Goal: Information Seeking & Learning: Obtain resource

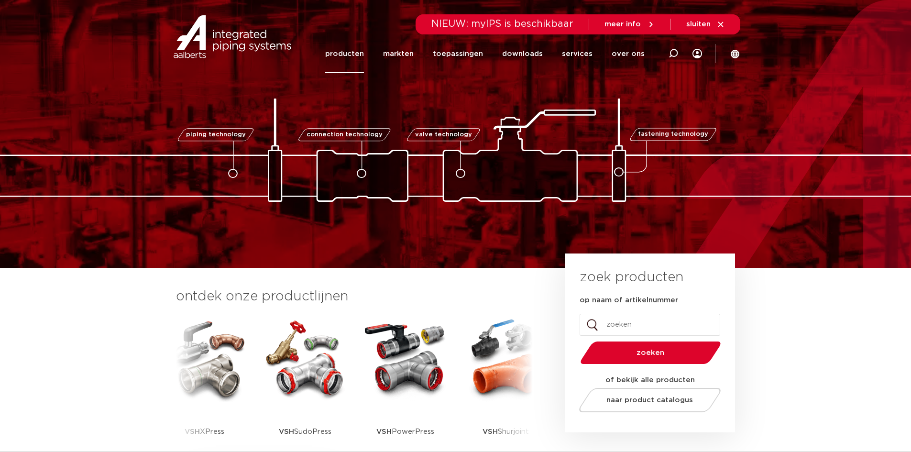
click at [361, 55] on link "producten" at bounding box center [344, 53] width 39 height 39
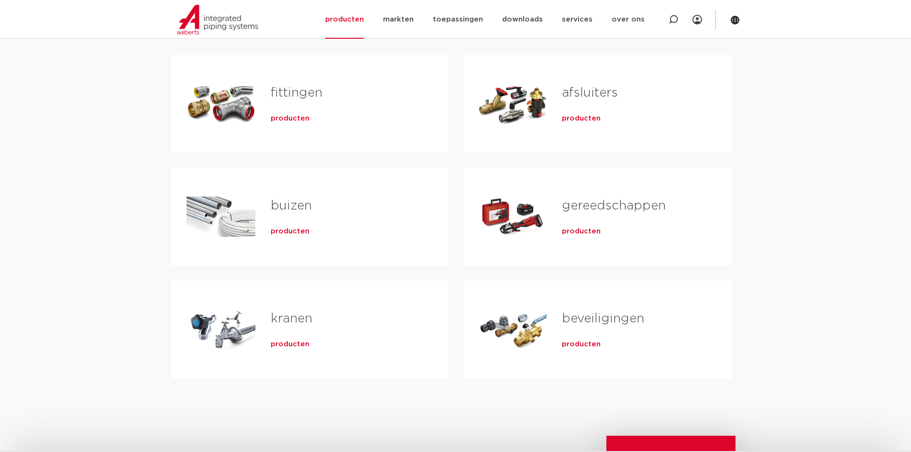
scroll to position [96, 0]
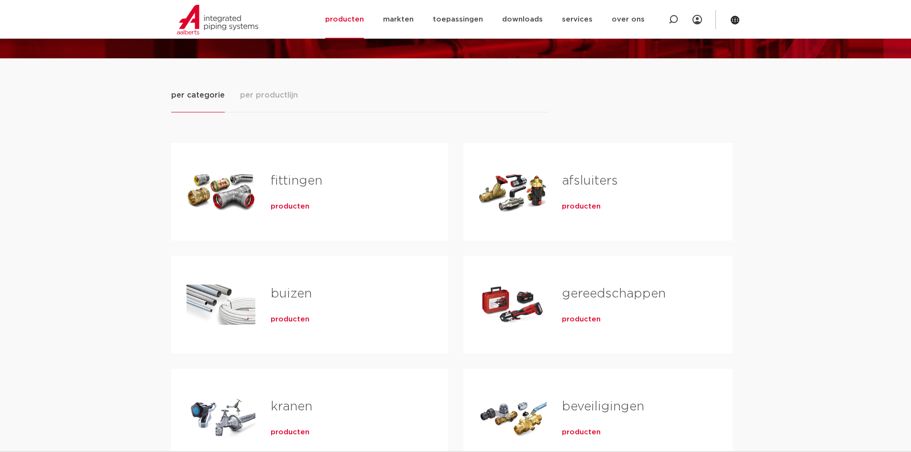
click at [289, 176] on link "fittingen" at bounding box center [297, 181] width 52 height 12
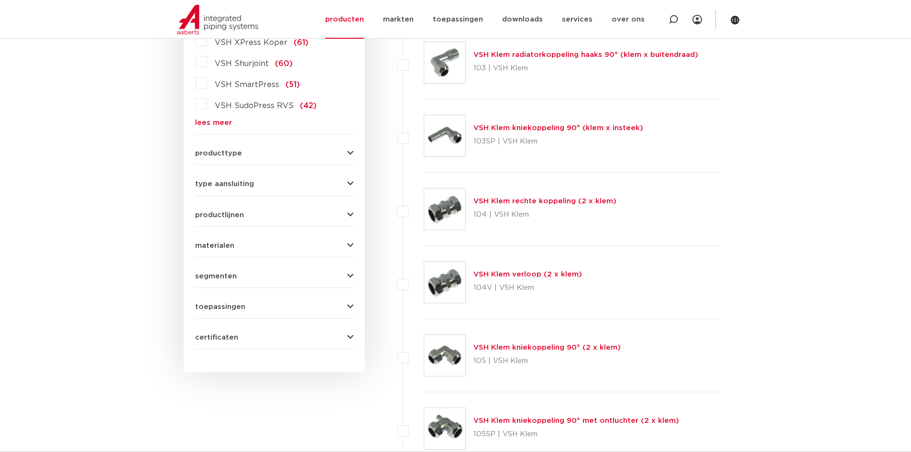
scroll to position [136, 0]
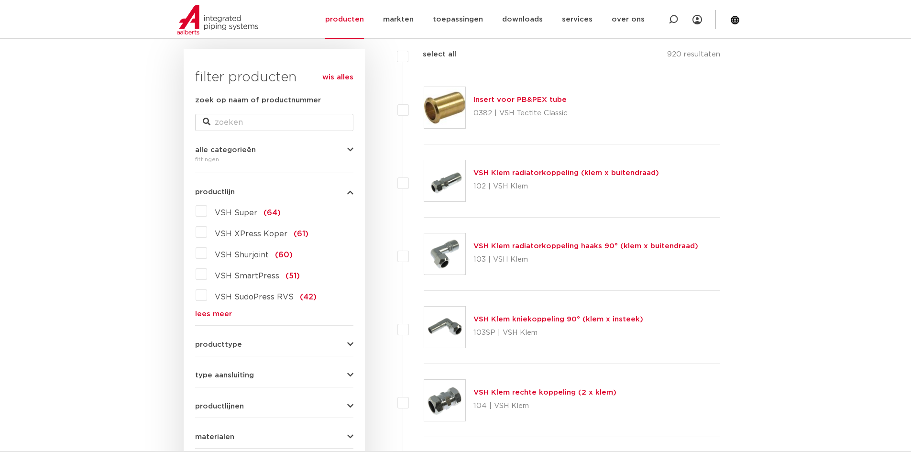
click at [207, 256] on label "VSH Shurjoint (60)" at bounding box center [250, 252] width 86 height 15
click at [0, 0] on input "VSH Shurjoint (60)" at bounding box center [0, 0] width 0 height 0
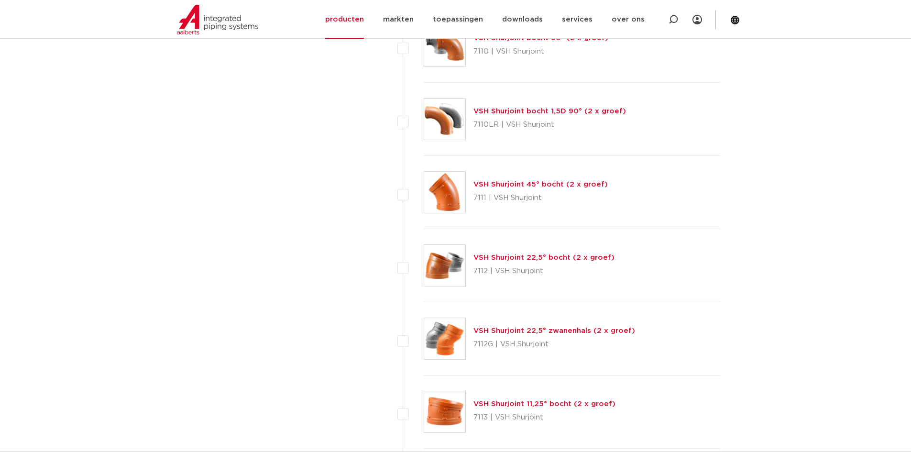
scroll to position [566, 0]
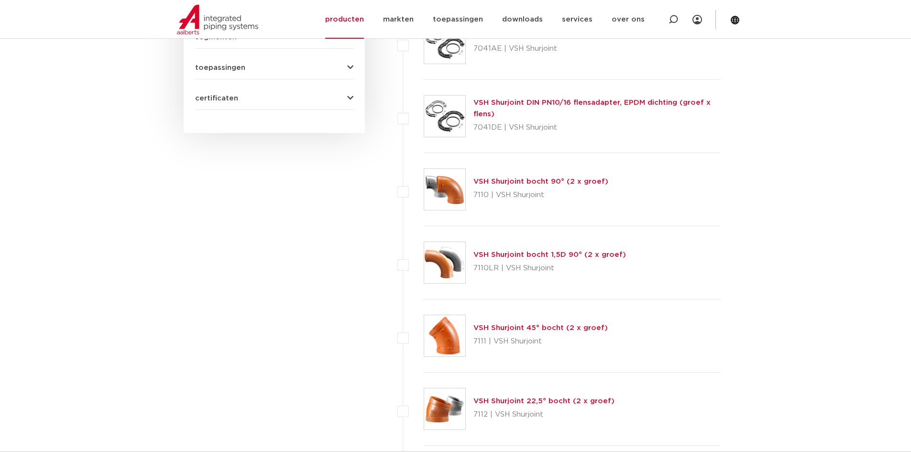
click at [530, 183] on link "VSH Shurjoint bocht 90° (2 x groef)" at bounding box center [540, 181] width 135 height 7
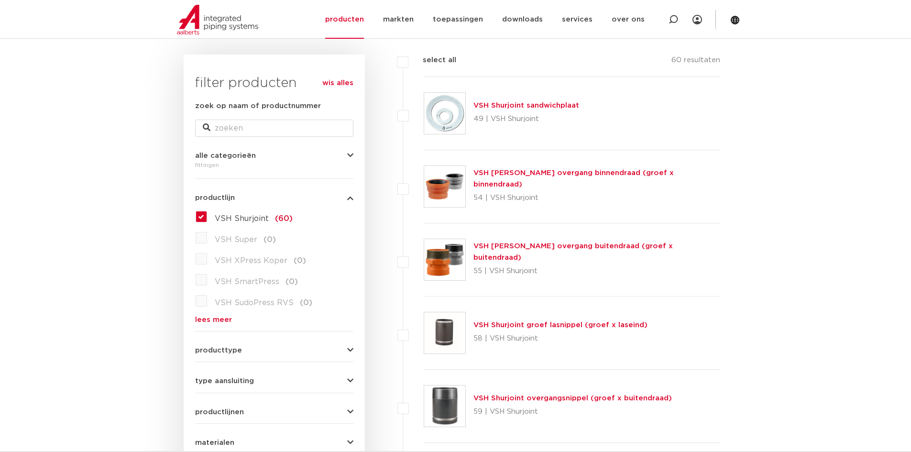
scroll to position [143, 0]
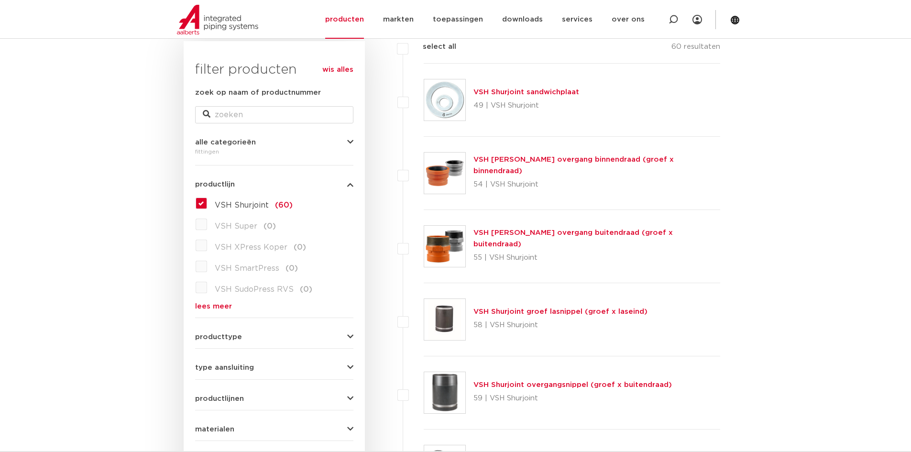
click at [273, 330] on div "producttype demontabel (52) accessoires (fittings) (8) meerdelig (0) voordeelpa…" at bounding box center [274, 333] width 158 height 15
click at [317, 333] on div "producttype demontabel (52) accessoires (fittings) (8) meerdelig (0) voordeelpa…" at bounding box center [274, 333] width 158 height 15
click at [351, 338] on icon "button" at bounding box center [350, 336] width 6 height 7
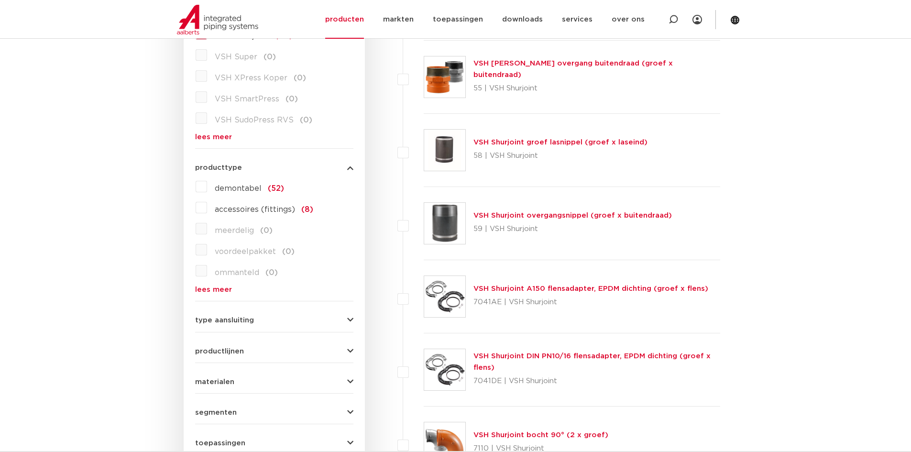
scroll to position [335, 0]
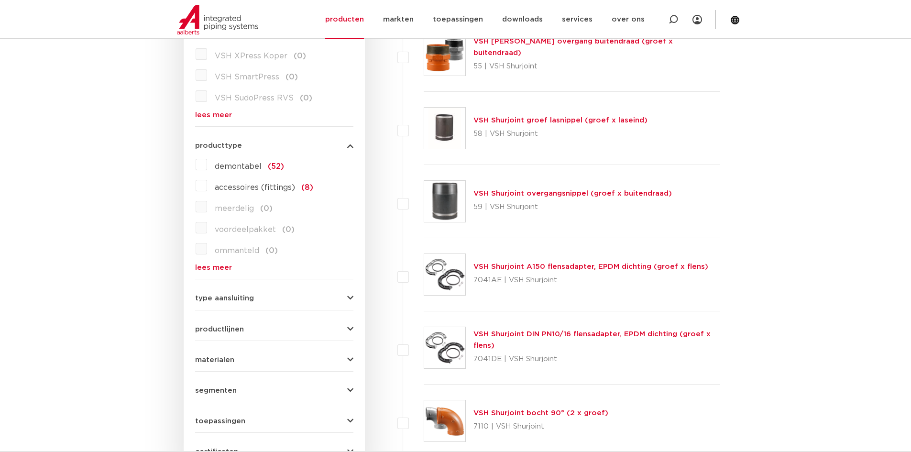
click at [344, 293] on div "type aansluiting Rp - binnendraad cilindrisch (BSPT) (2) R - buitendraad gas co…" at bounding box center [274, 294] width 158 height 15
click at [348, 301] on icon "button" at bounding box center [350, 298] width 6 height 7
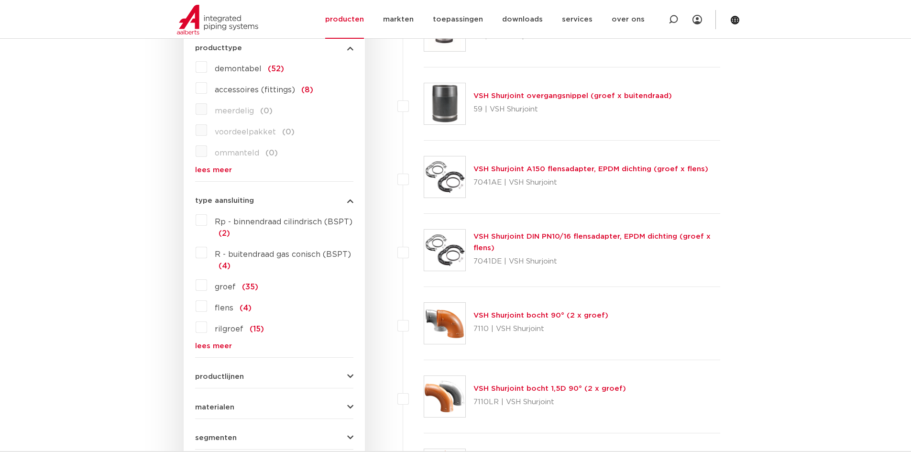
scroll to position [574, 0]
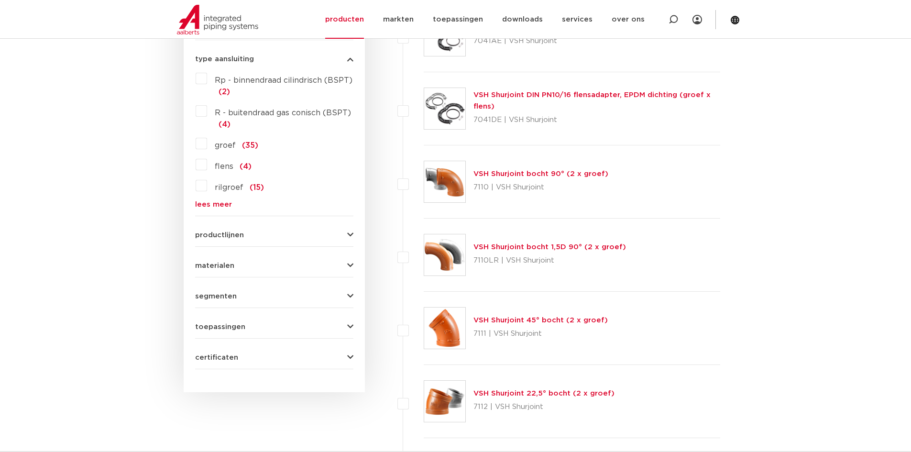
click at [352, 235] on icon "button" at bounding box center [350, 234] width 6 height 7
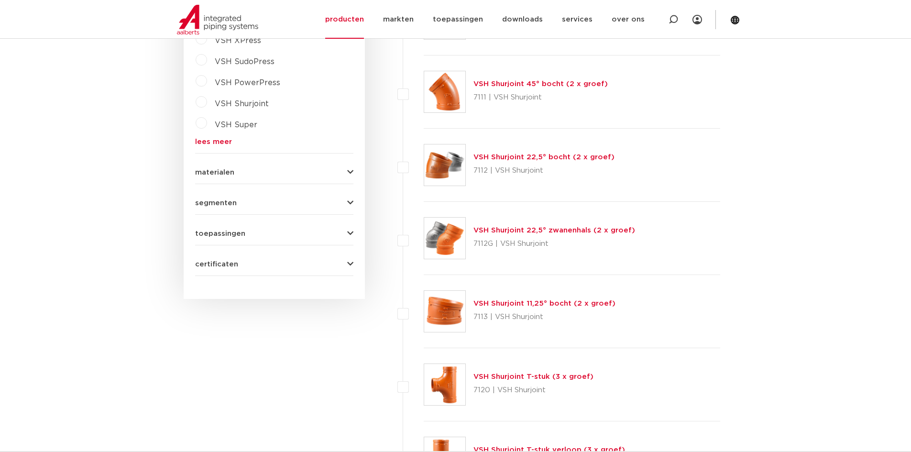
scroll to position [1004, 0]
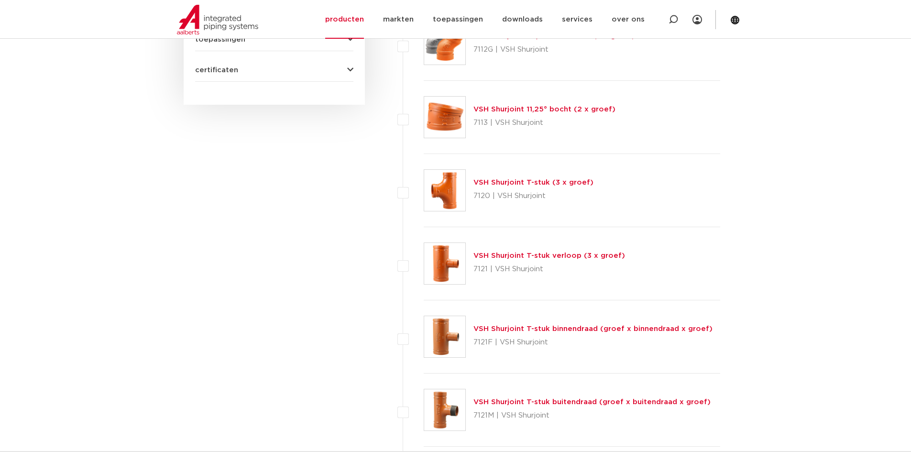
click at [605, 258] on link "VSH Shurjoint T-stuk verloop (3 x groef)" at bounding box center [549, 255] width 152 height 7
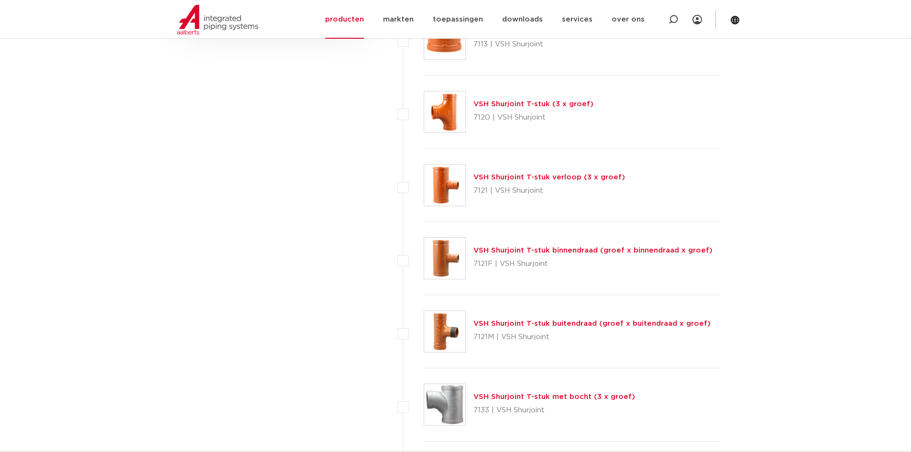
scroll to position [1100, 0]
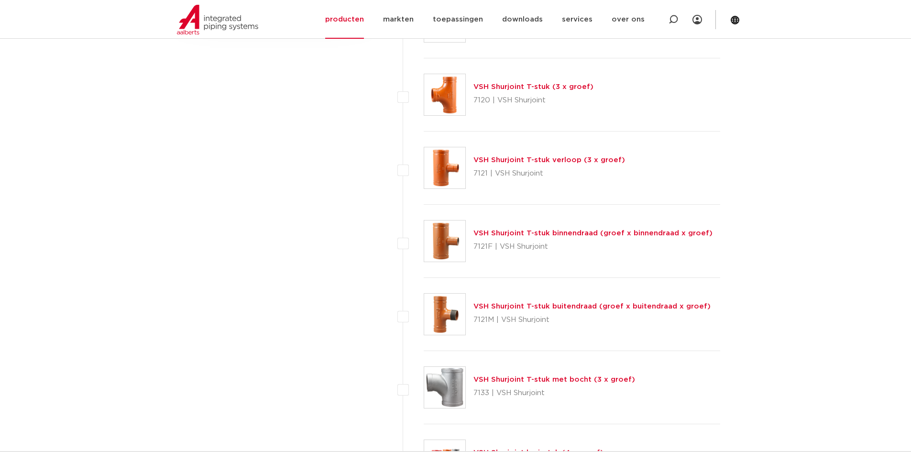
click at [572, 231] on link "VSH Shurjoint T-stuk binnendraad (groef x binnendraad x groef)" at bounding box center [592, 232] width 239 height 7
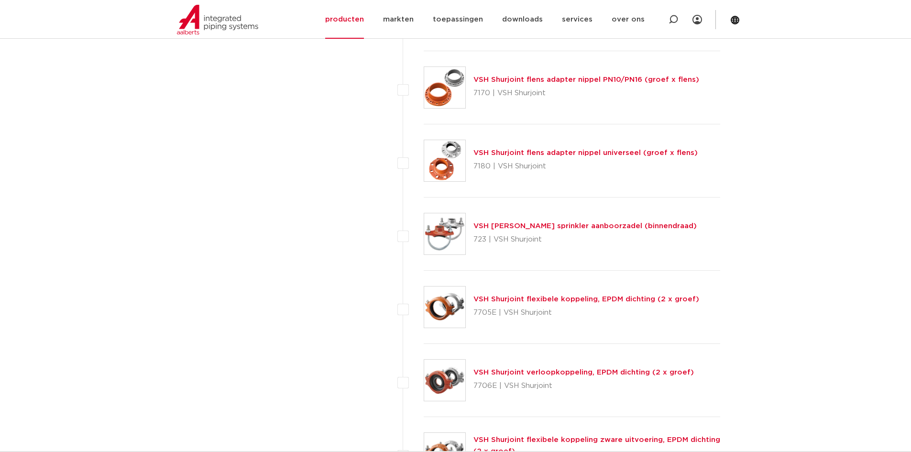
scroll to position [2151, 0]
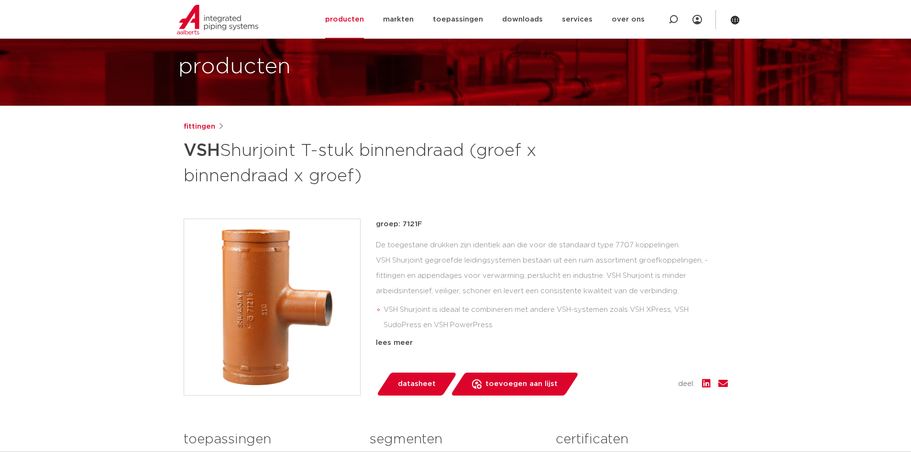
scroll to position [48, 0]
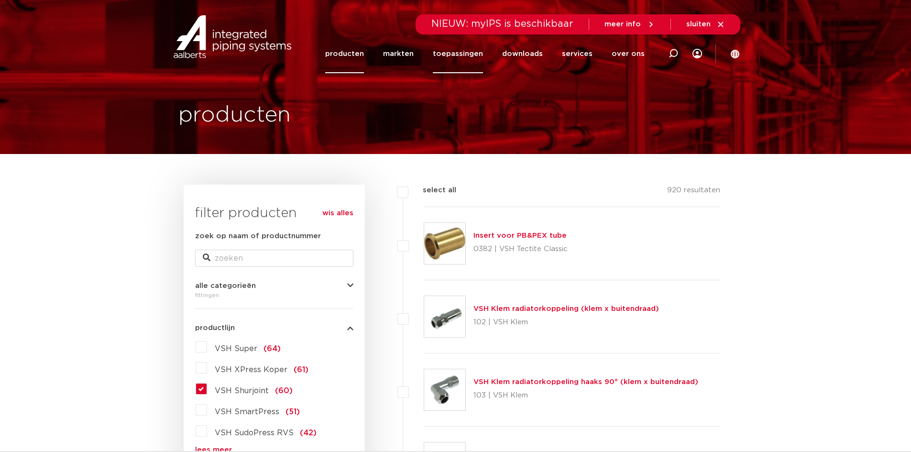
click at [465, 57] on link "toepassingen" at bounding box center [458, 53] width 50 height 39
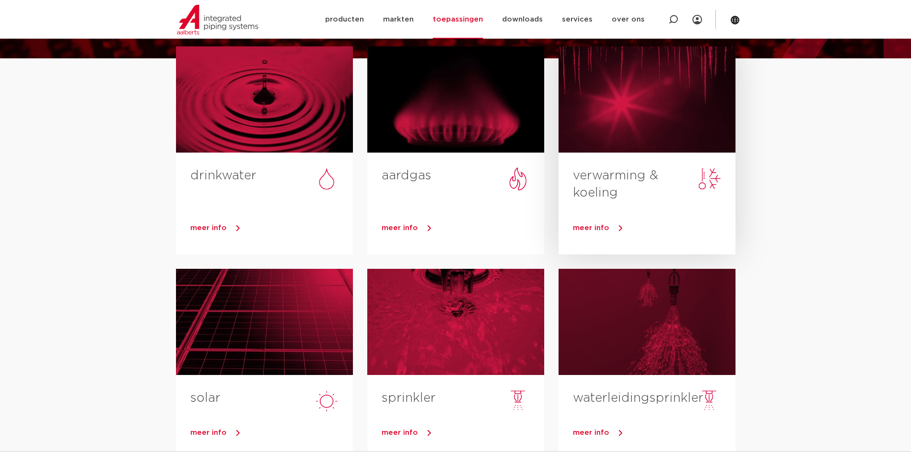
scroll to position [143, 0]
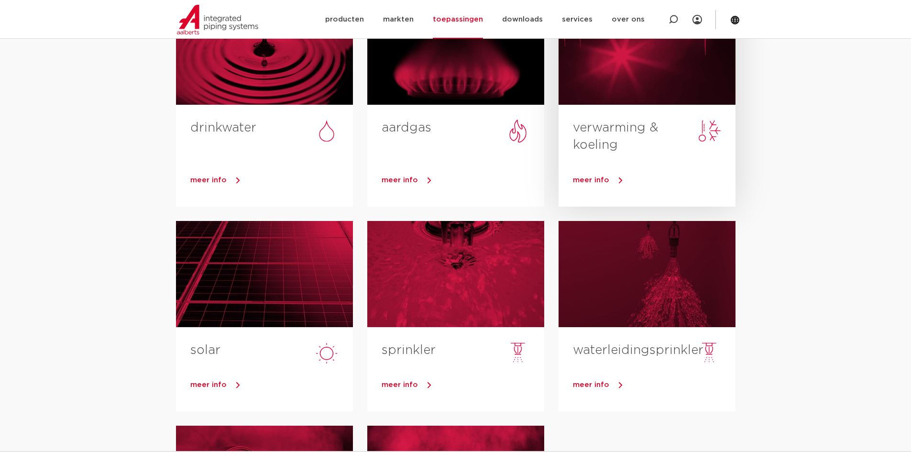
click at [600, 130] on link "verwarming & koeling" at bounding box center [616, 136] width 86 height 30
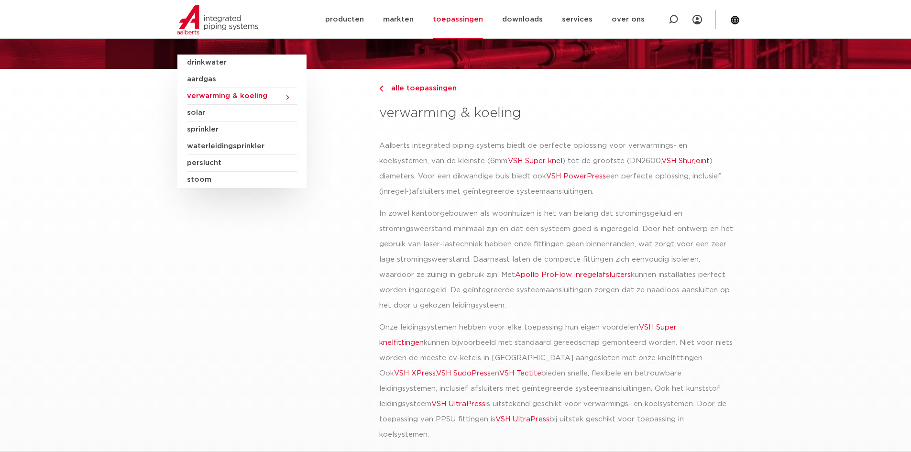
scroll to position [96, 0]
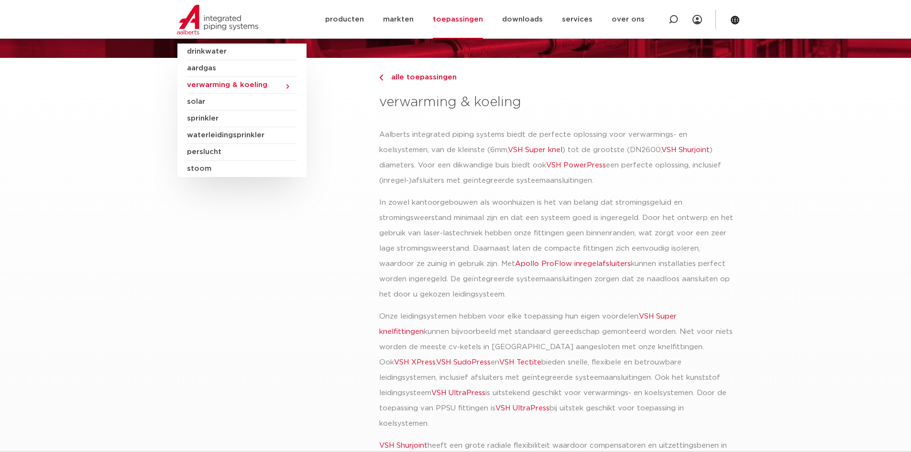
click at [696, 153] on link "VSH Shurjoint" at bounding box center [685, 149] width 48 height 7
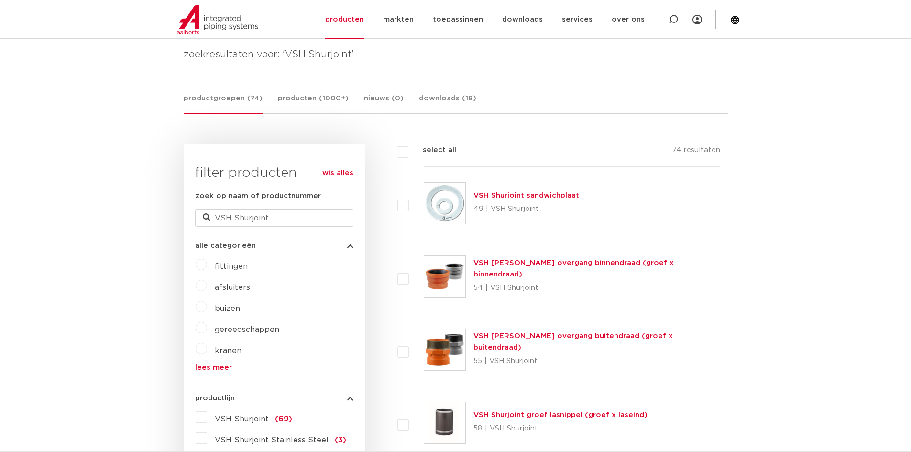
scroll to position [143, 0]
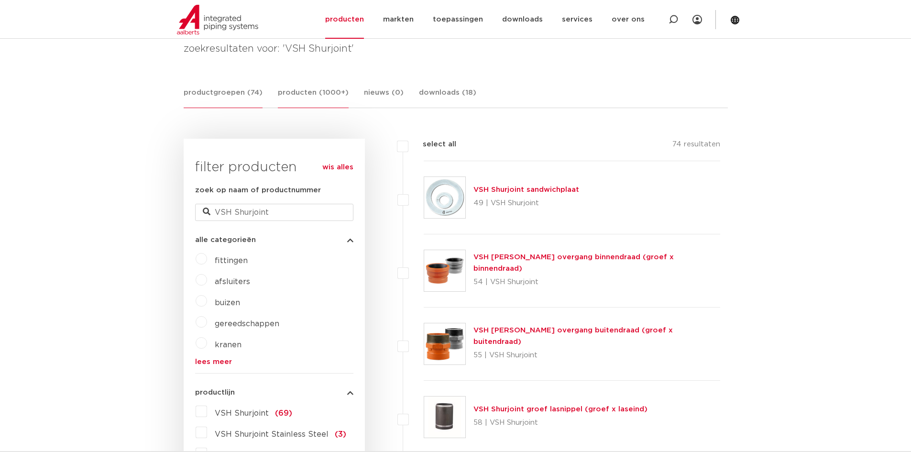
click at [294, 94] on link "producten (1000+)" at bounding box center [313, 97] width 71 height 21
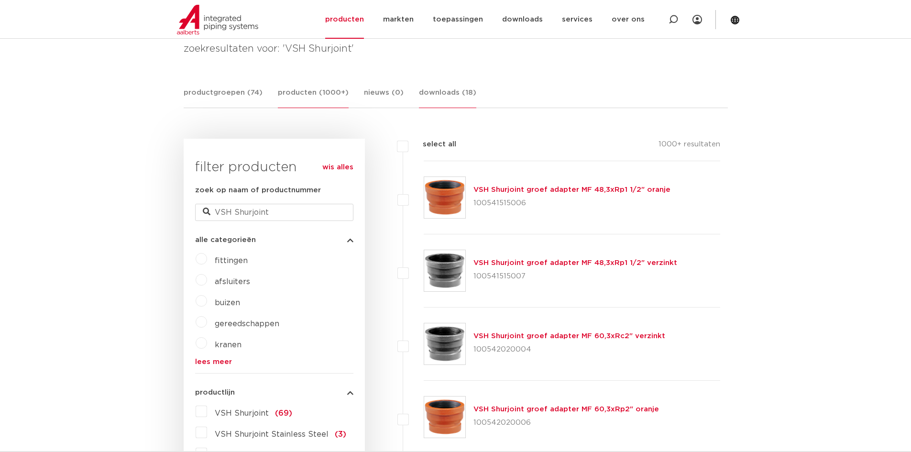
click at [439, 95] on link "downloads (18)" at bounding box center [447, 97] width 57 height 21
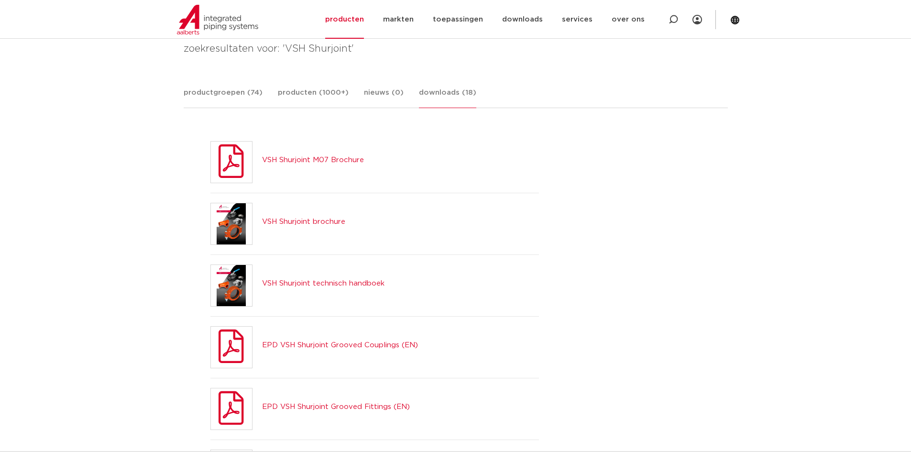
click at [308, 161] on link "VSH Shurjoint M07 Brochure" at bounding box center [313, 159] width 102 height 7
click at [331, 216] on h5 "VSH Shurjoint brochure" at bounding box center [303, 221] width 83 height 15
click at [329, 223] on link "VSH Shurjoint brochure" at bounding box center [303, 221] width 83 height 7
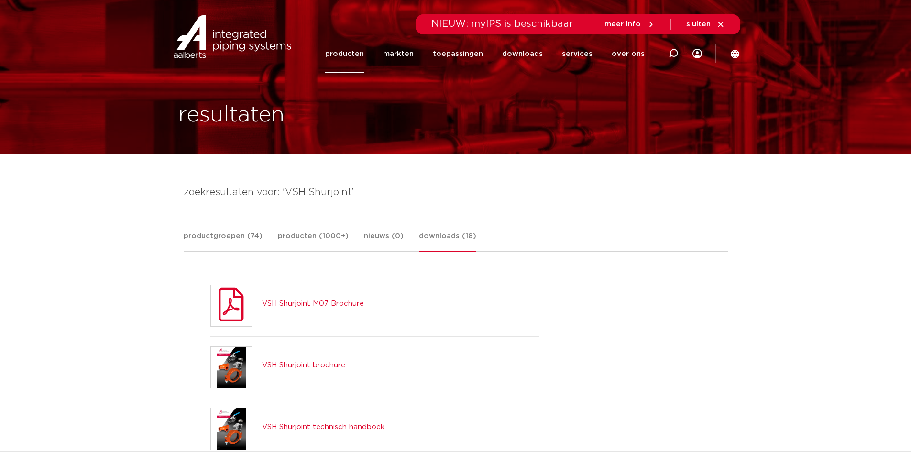
scroll to position [48, 0]
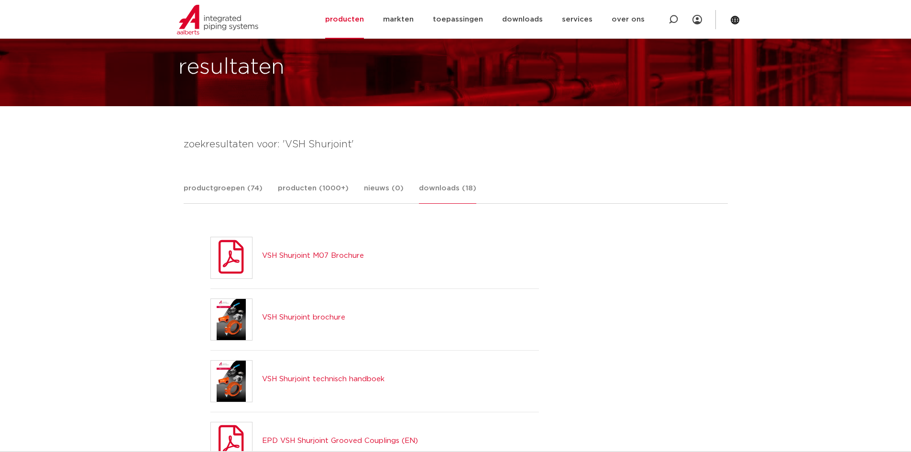
click at [324, 382] on link "VSH Shurjoint technisch handboek" at bounding box center [323, 378] width 122 height 7
